Goal: Navigation & Orientation: Find specific page/section

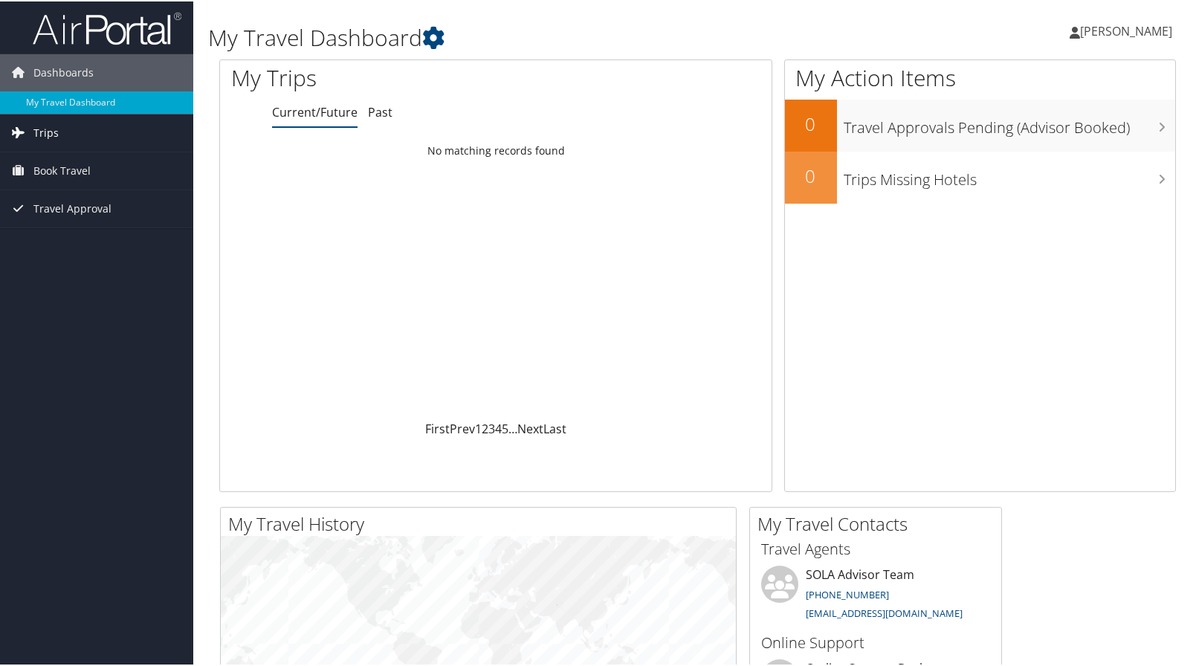
click at [48, 137] on span "Trips" at bounding box center [45, 131] width 25 height 37
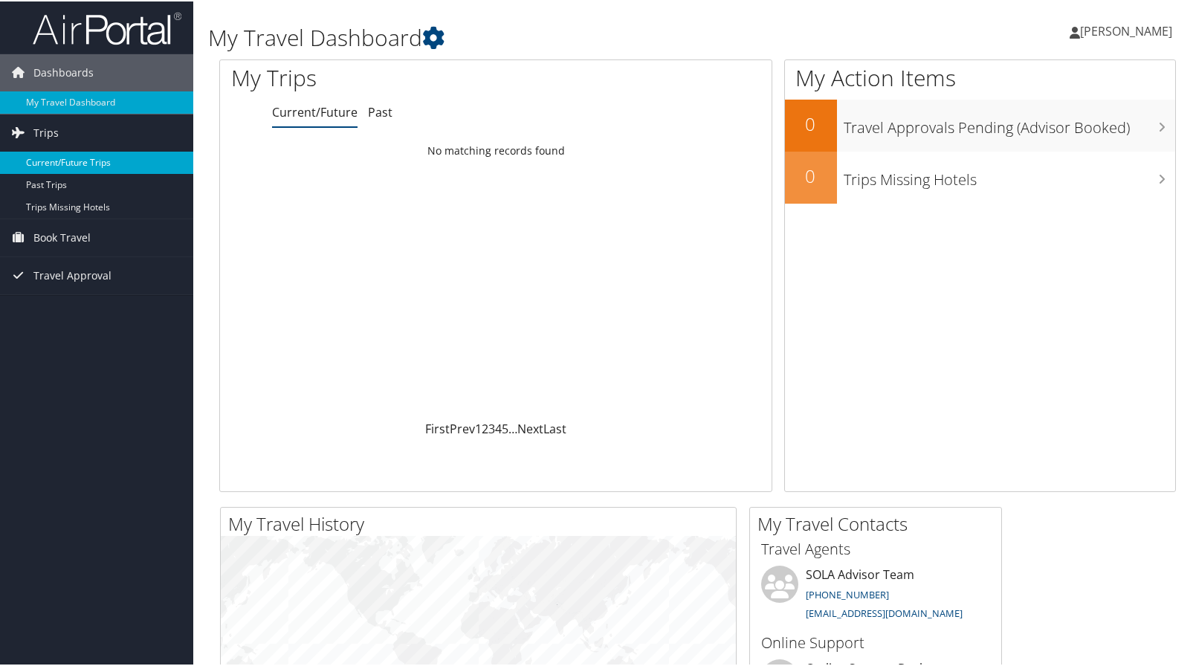
click at [68, 166] on link "Current/Future Trips" at bounding box center [96, 161] width 193 height 22
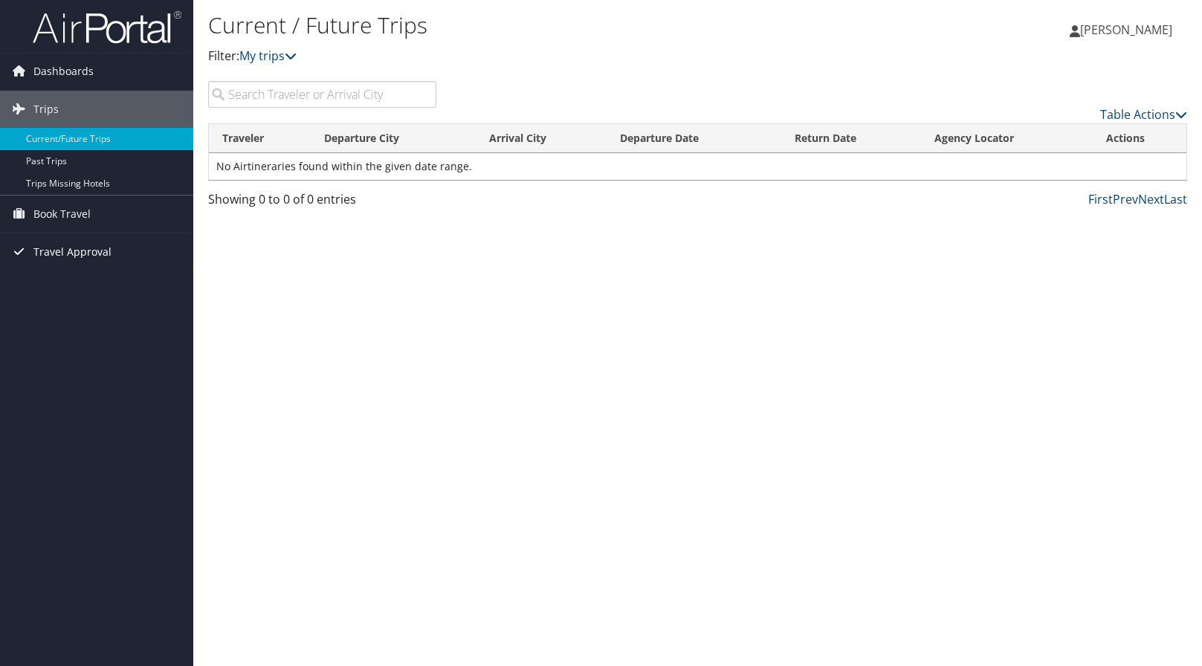
click at [66, 250] on span "Travel Approval" at bounding box center [72, 251] width 78 height 37
click at [97, 281] on link "Pending Trip Approvals" at bounding box center [96, 282] width 193 height 22
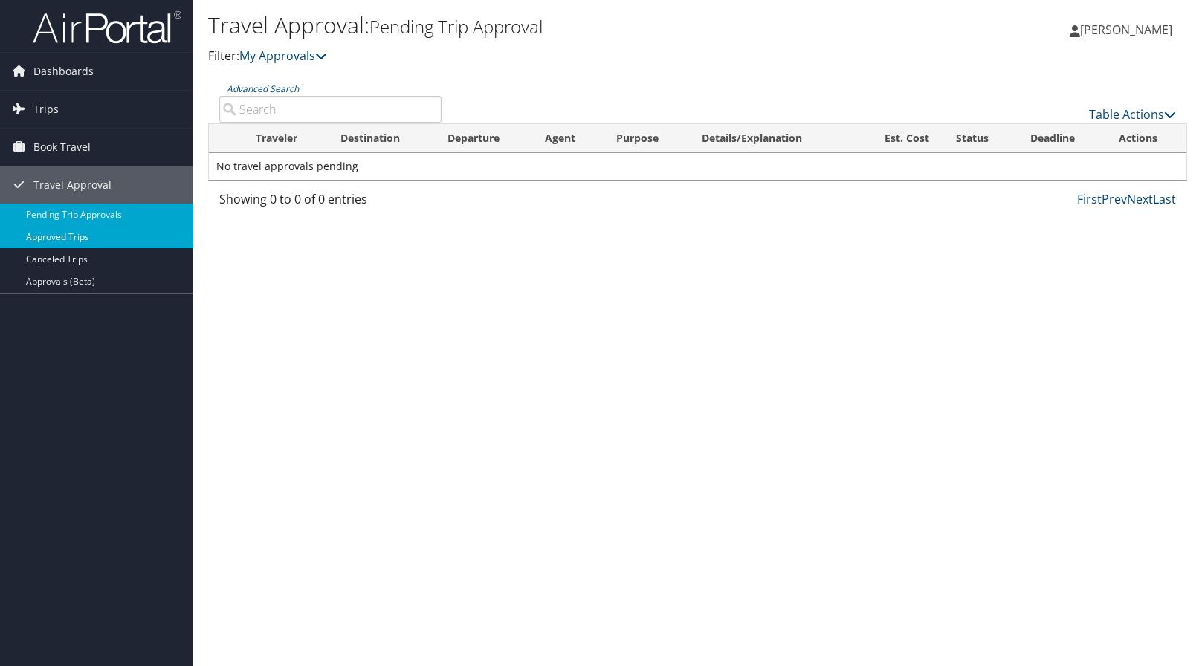
click at [70, 233] on link "Approved Trips" at bounding box center [96, 237] width 193 height 22
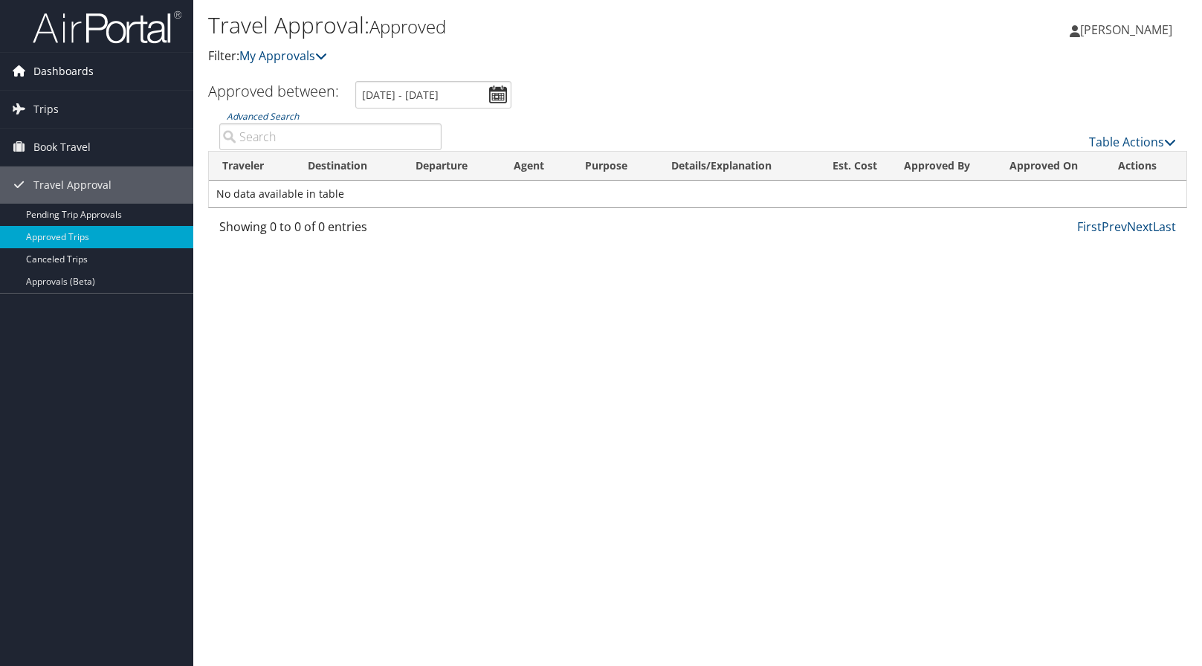
click at [75, 72] on span "Dashboards" at bounding box center [63, 71] width 60 height 37
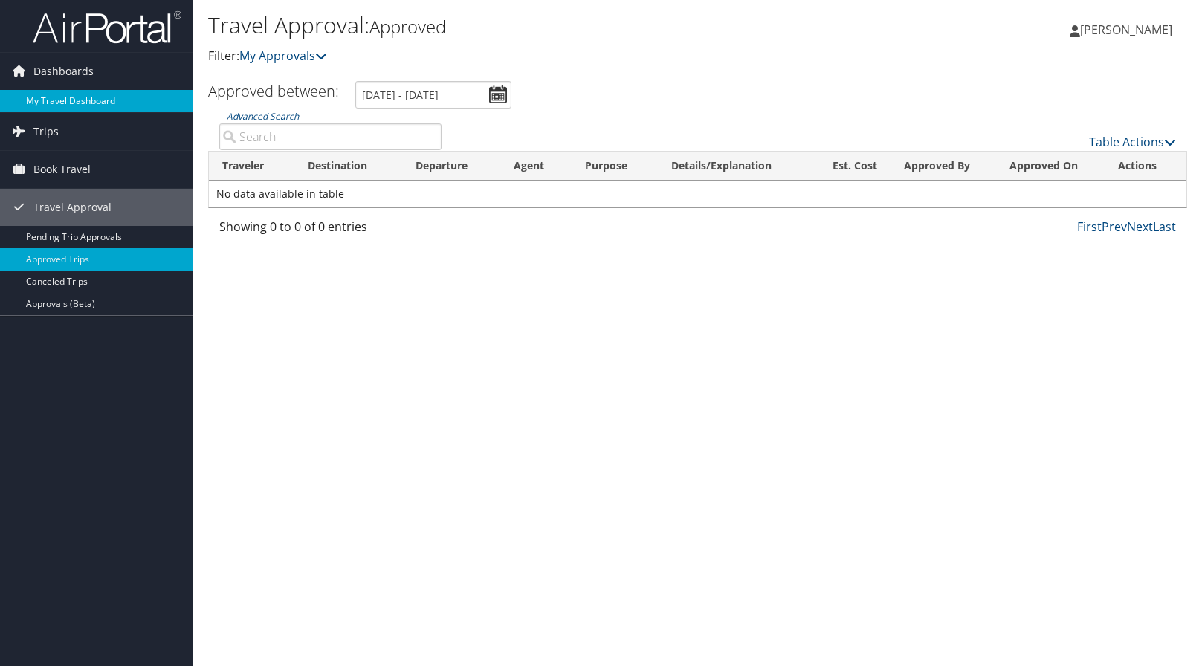
click at [77, 104] on link "My Travel Dashboard" at bounding box center [96, 101] width 193 height 22
